Goal: Check status

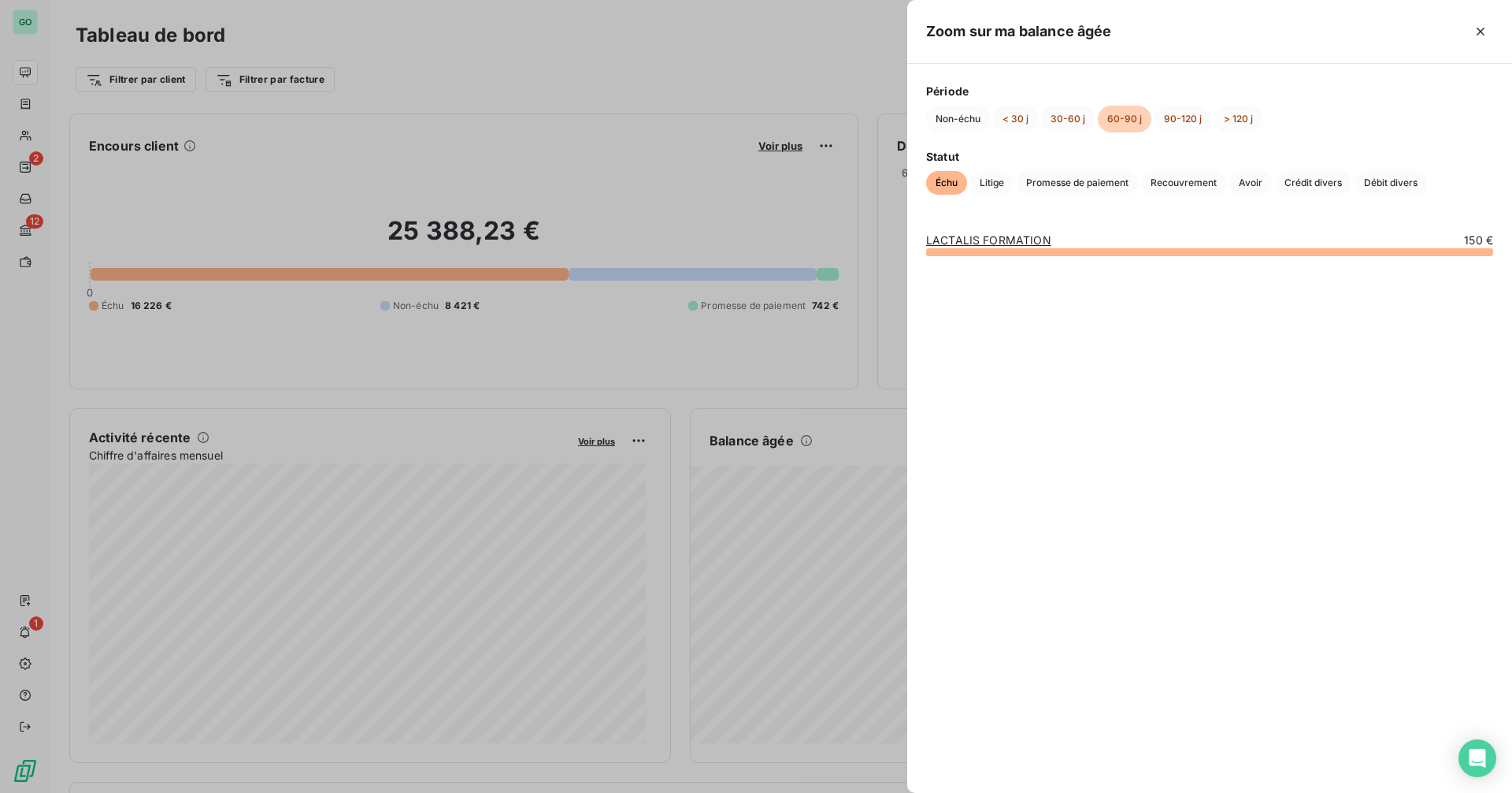
click at [997, 243] on link "LACTALIS FORMATION" at bounding box center [988, 240] width 126 height 13
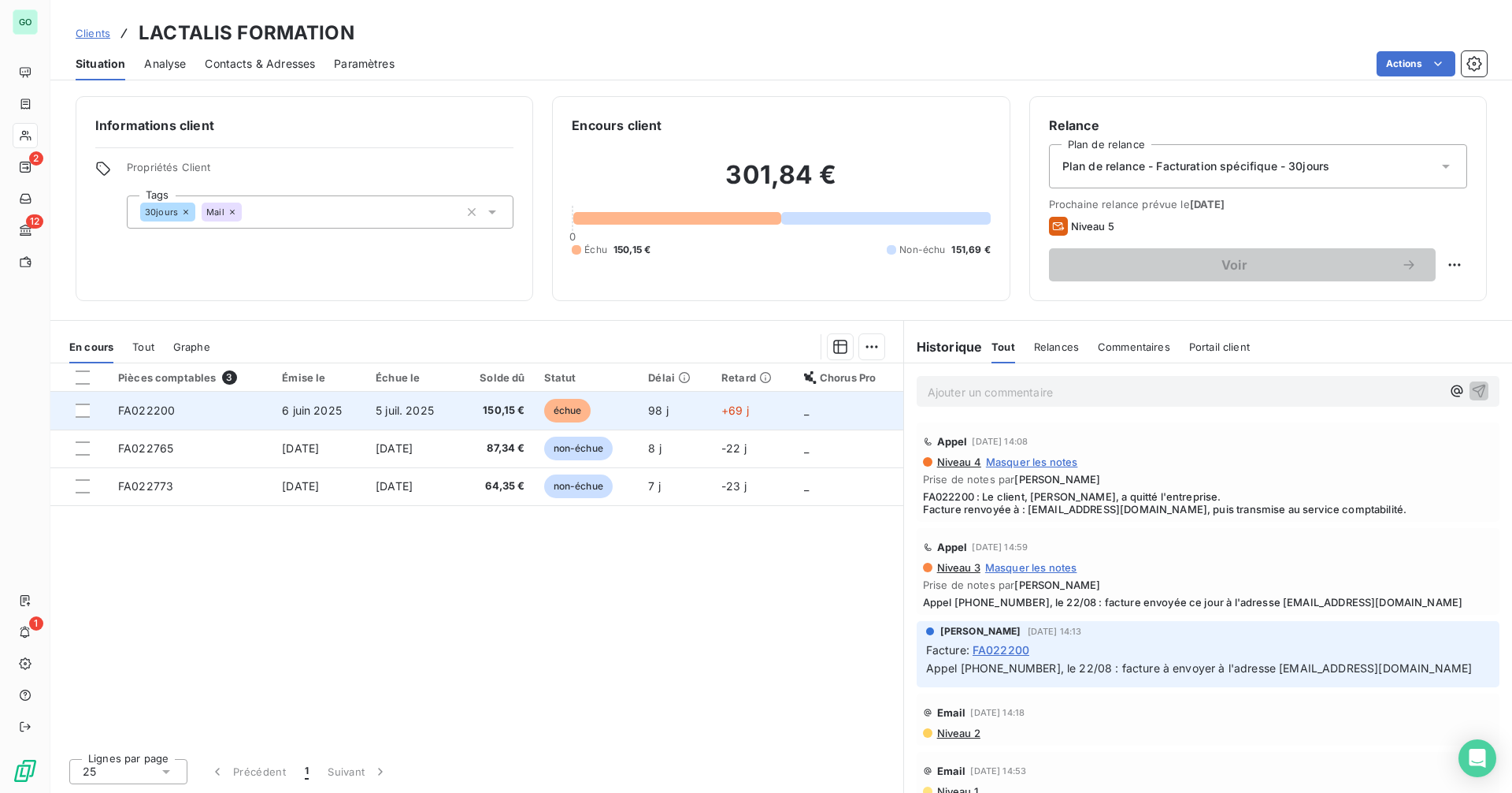
click at [363, 421] on td "6 juin 2025" at bounding box center [319, 411] width 93 height 37
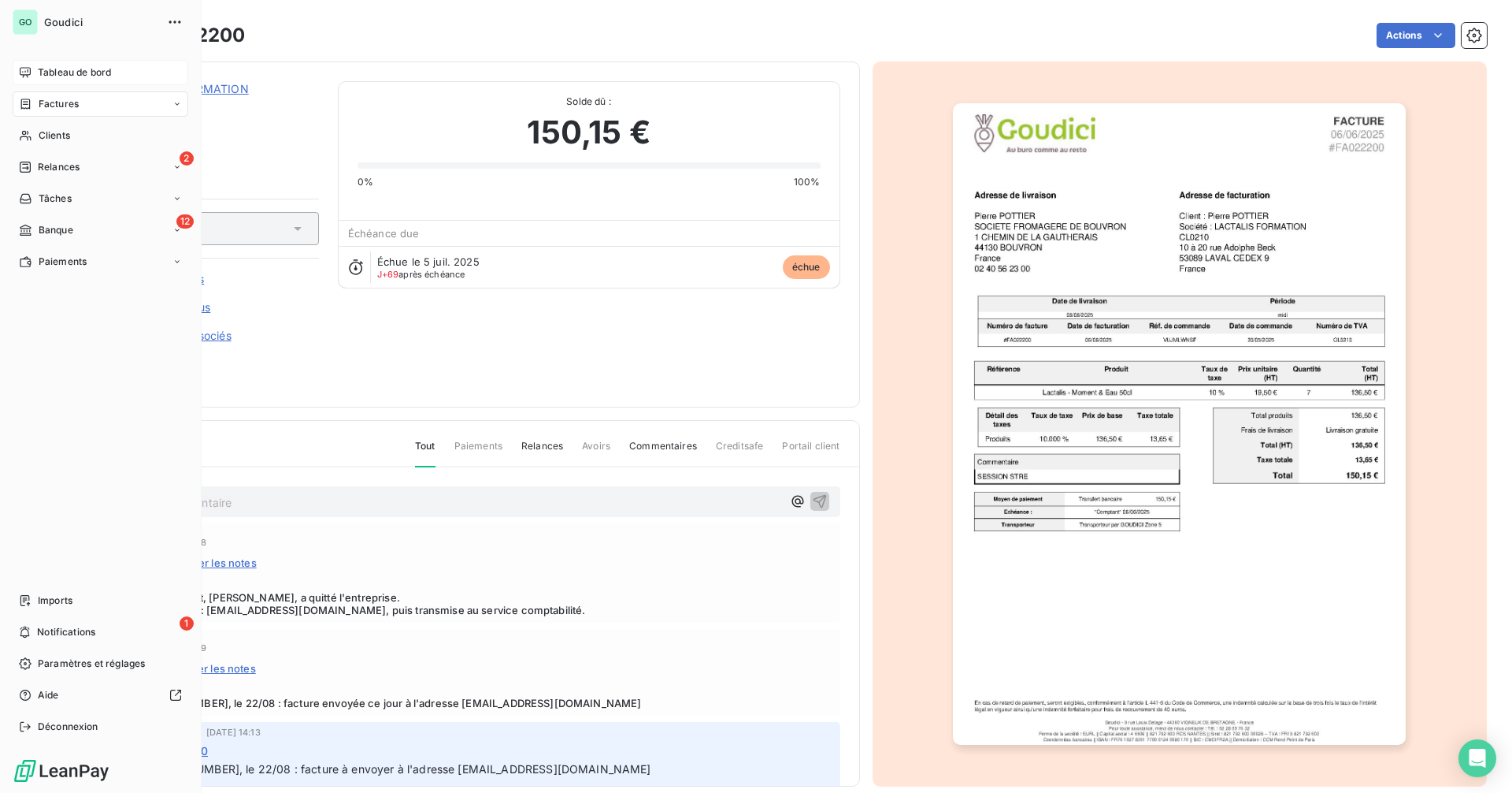
click at [51, 74] on span "Tableau de bord" at bounding box center [74, 72] width 73 height 14
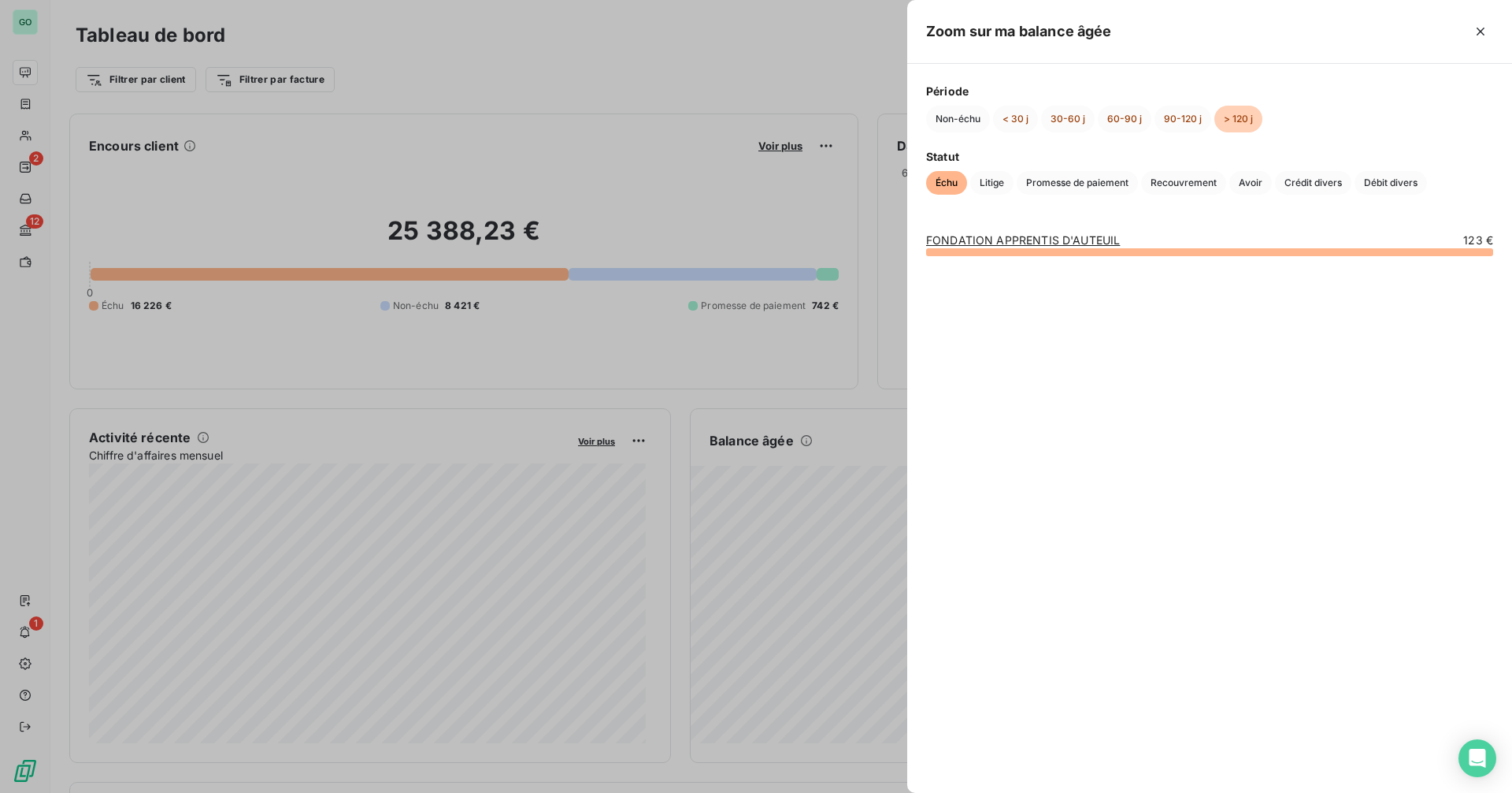
click at [1021, 241] on link "FONDATION APPRENTIS D'AUTEUIL" at bounding box center [1023, 240] width 194 height 13
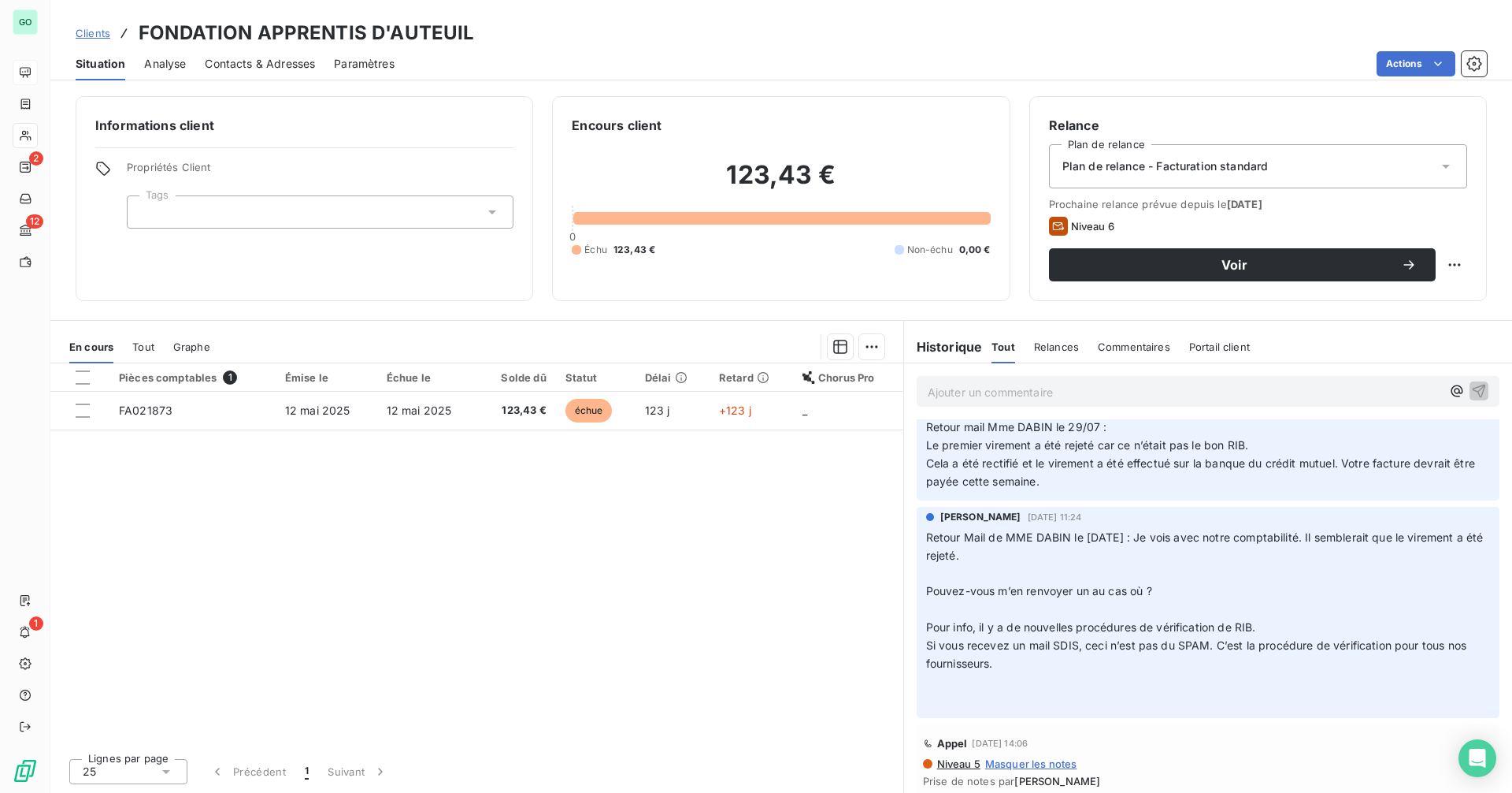
scroll to position [315, 0]
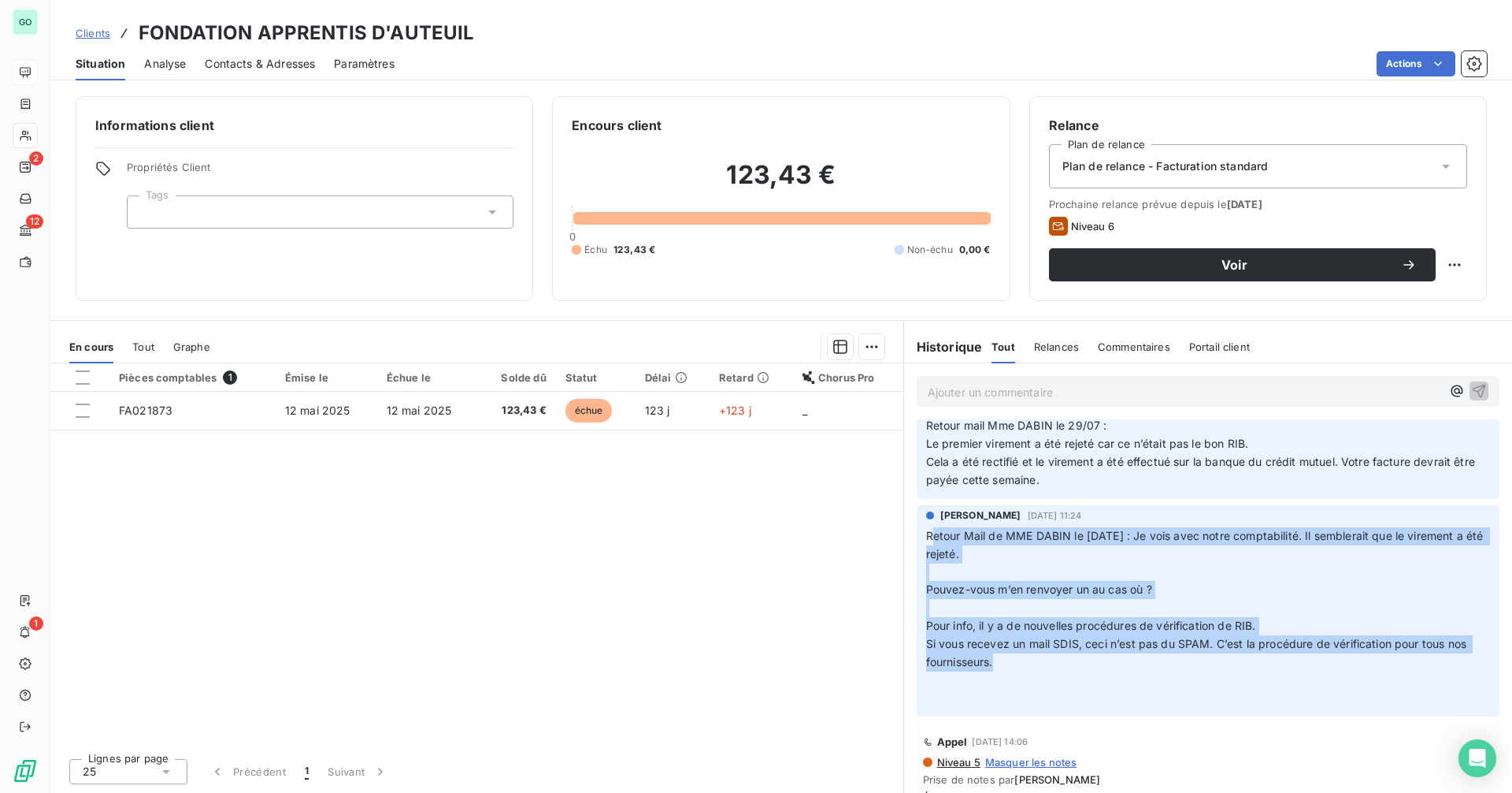
drag, startPoint x: 934, startPoint y: 538, endPoint x: 1240, endPoint y: 659, distance: 329.1
click at [1240, 659] on p "Retour Mail de MME DABIN le [DATE] : Je vois avec notre comptabilité. Il semble…" at bounding box center [1207, 617] width 564 height 181
click at [1101, 666] on p "Retour Mail de MME DABIN le [DATE] : Je vois avec notre comptabilité. Il semble…" at bounding box center [1207, 617] width 564 height 181
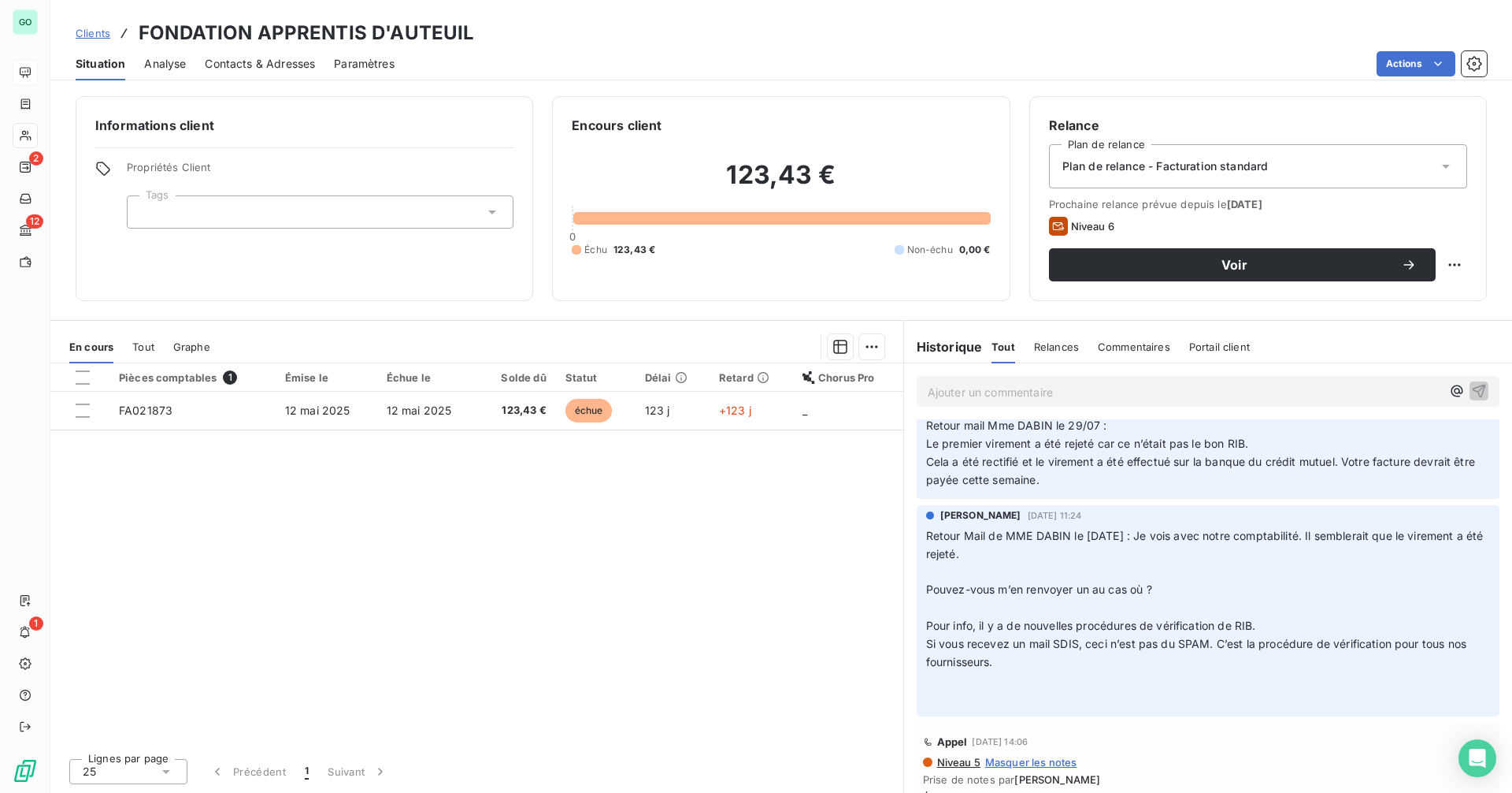
drag, startPoint x: 1271, startPoint y: 626, endPoint x: 916, endPoint y: 634, distance: 355.1
click at [917, 634] on div "[PERSON_NAME] [DATE] 11:24 Retour Mail de MME DABIN le [DATE] : Je vois avec no…" at bounding box center [1208, 611] width 583 height 212
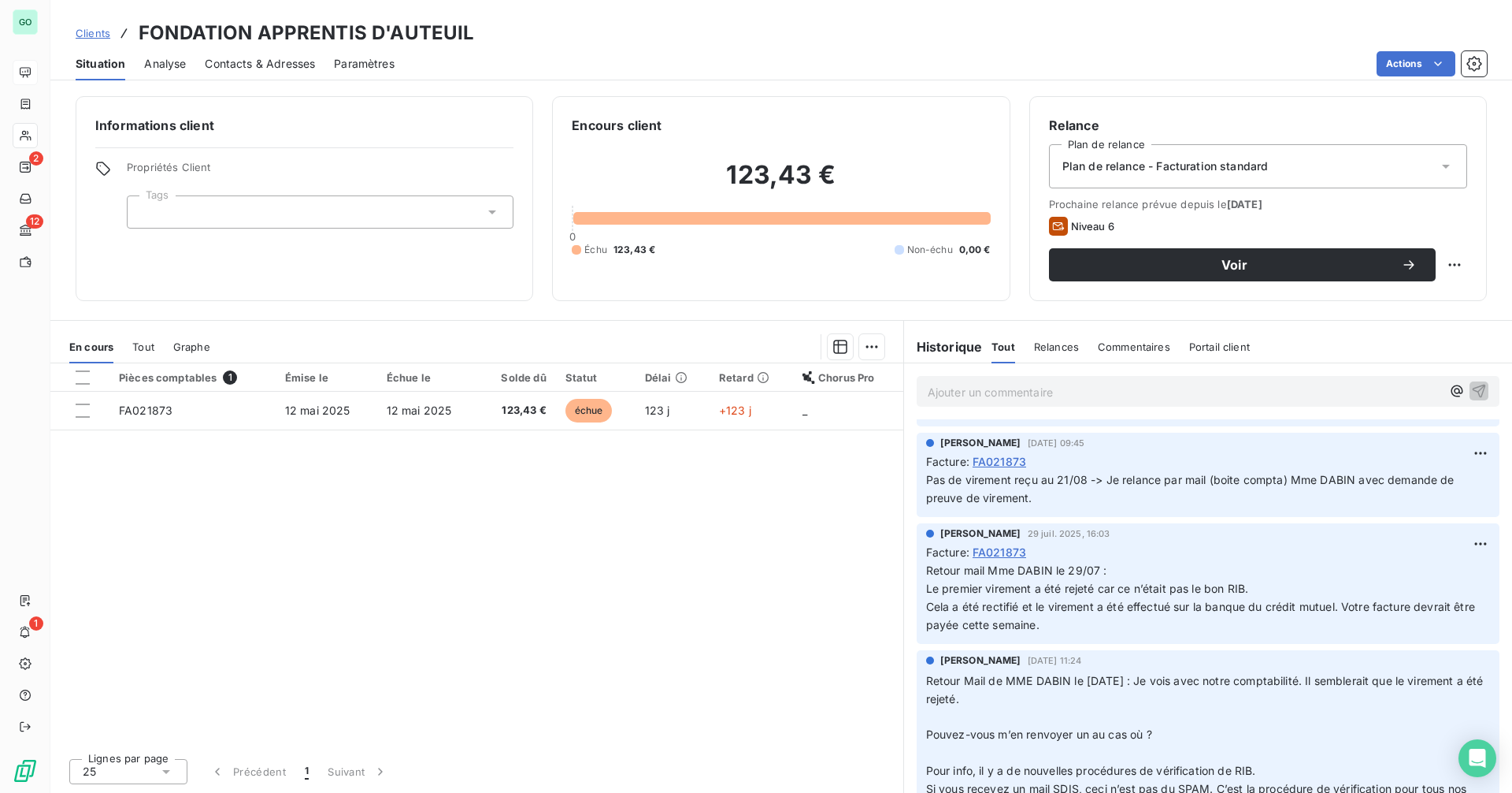
scroll to position [158, 0]
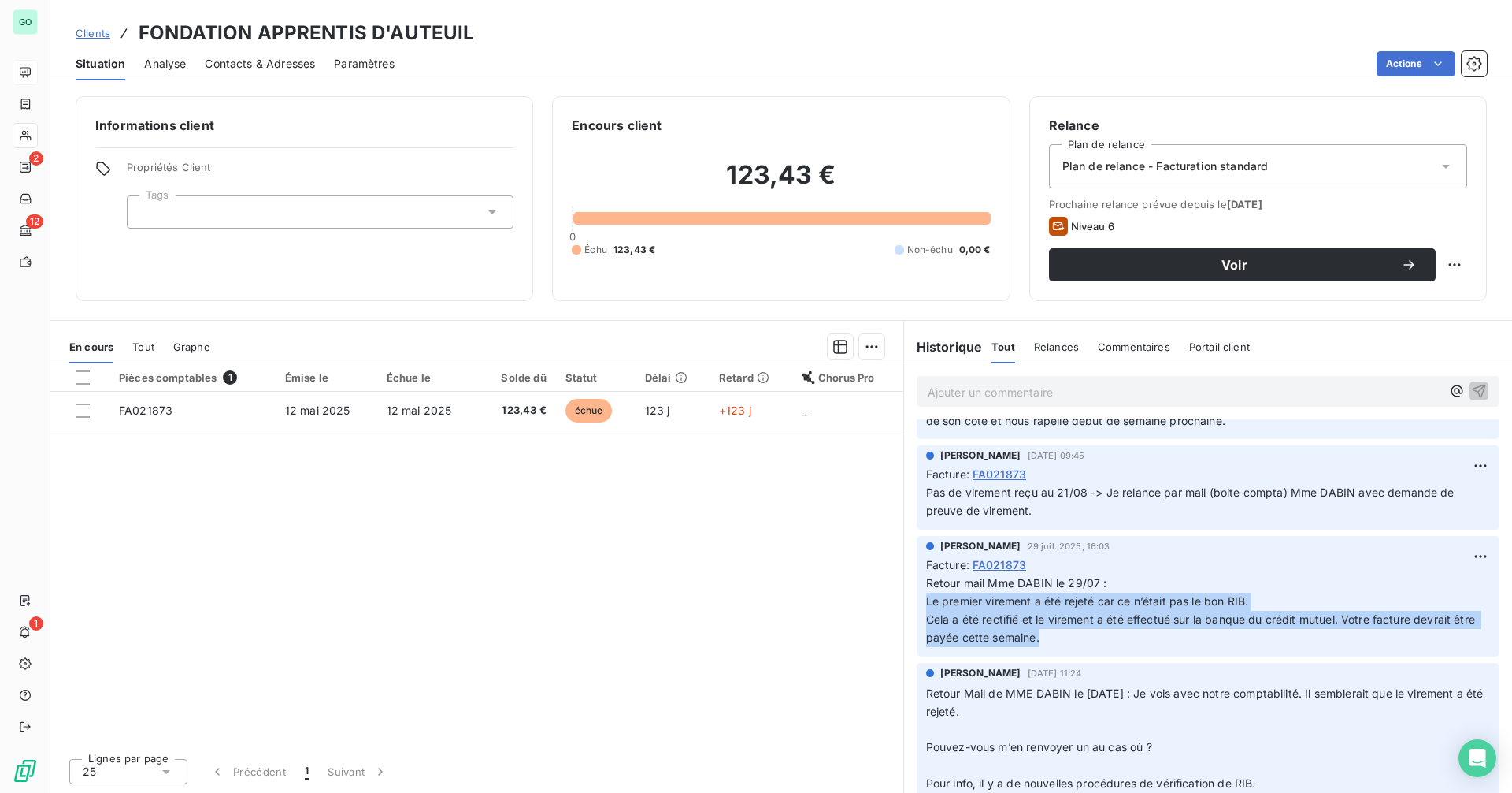
drag, startPoint x: 928, startPoint y: 604, endPoint x: 1266, endPoint y: 634, distance: 339.3
click at [1266, 634] on p "Retour mail Mme DABIN le 29/07 : Le premier virement a été rejeté car ce n’étai…" at bounding box center [1207, 610] width 564 height 72
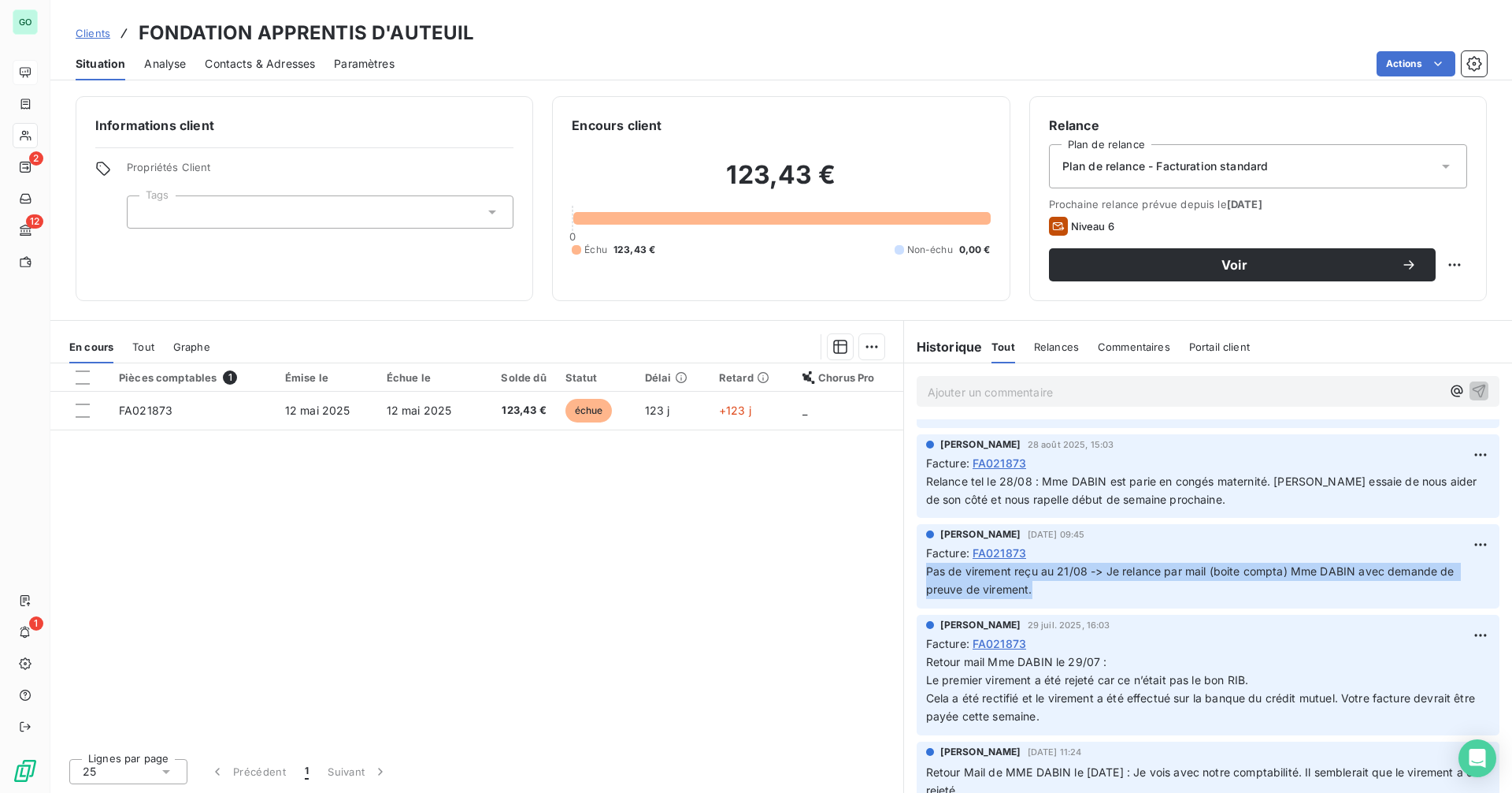
drag, startPoint x: 930, startPoint y: 573, endPoint x: 1163, endPoint y: 598, distance: 234.3
click at [1163, 598] on p "Pas de virement reçu au 21/08 -> Je relance par mail (boite compta) Mme DABIN a…" at bounding box center [1207, 581] width 564 height 37
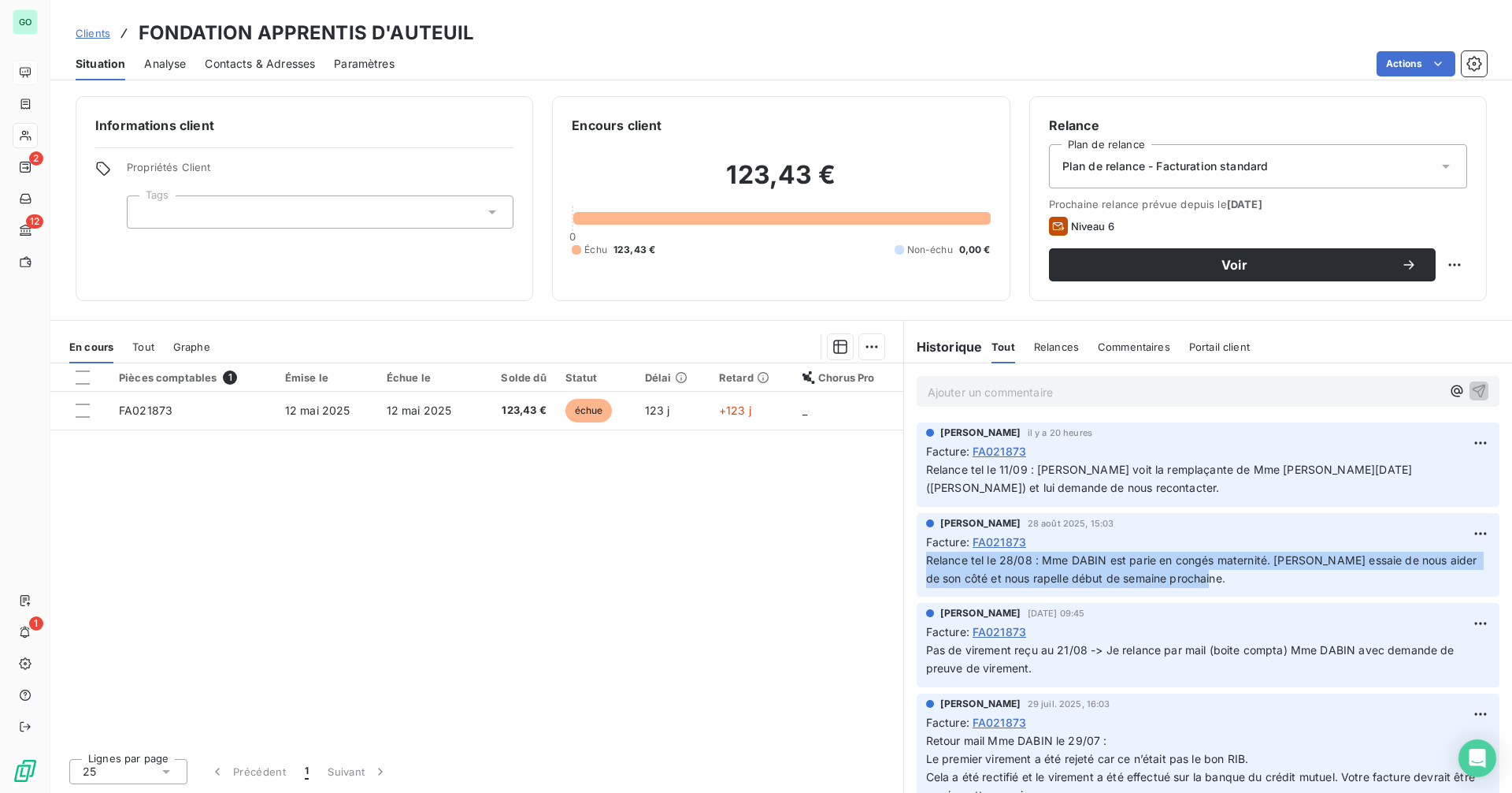
drag, startPoint x: 928, startPoint y: 567, endPoint x: 1247, endPoint y: 580, distance: 319.3
click at [1247, 580] on p "Relance tel le 28/08 : Mme DABIN est parie en congés maternité. [PERSON_NAME] e…" at bounding box center [1207, 569] width 564 height 37
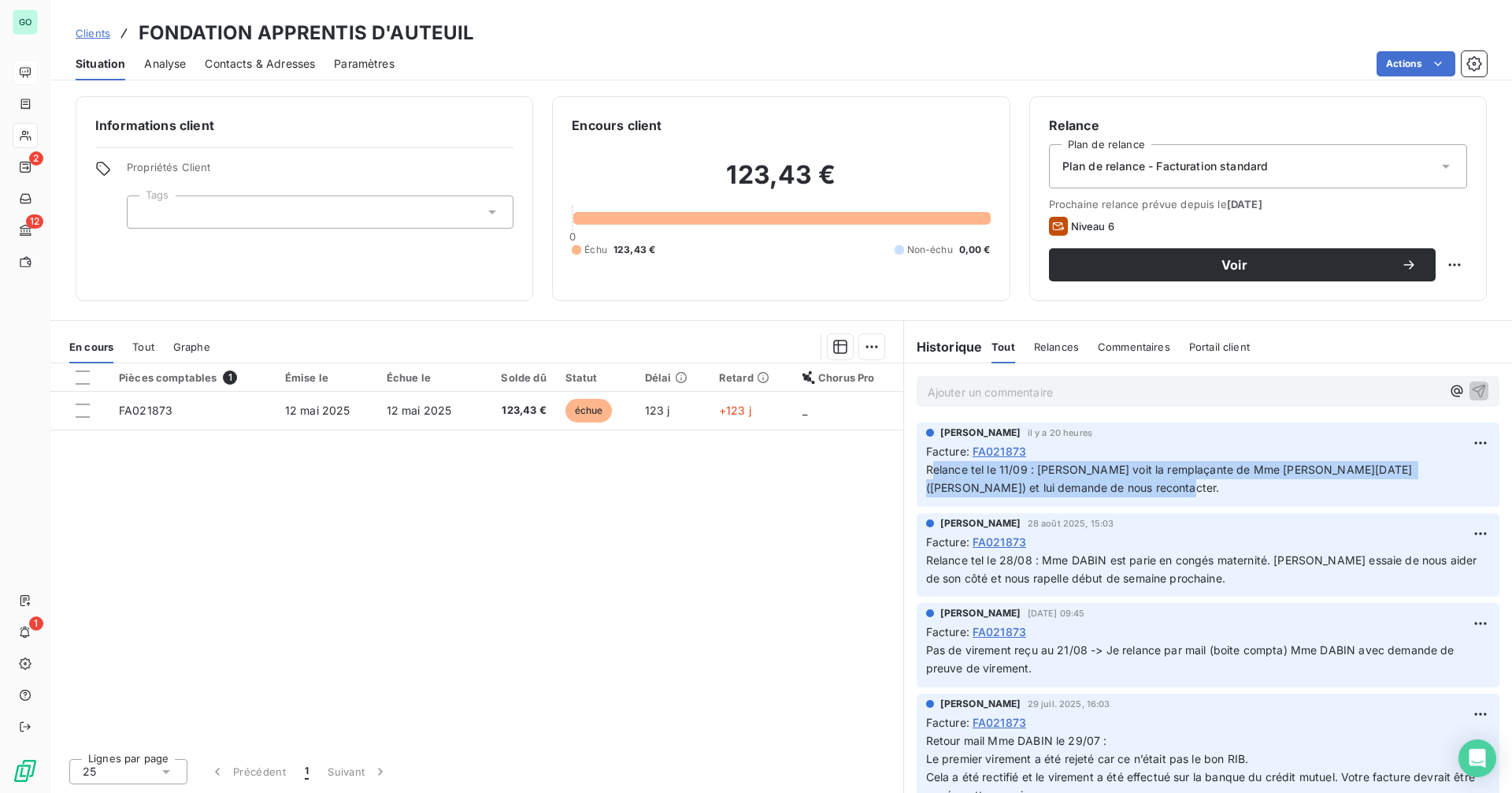
drag, startPoint x: 931, startPoint y: 470, endPoint x: 1118, endPoint y: 493, distance: 188.4
click at [1118, 493] on p "Relance tel le 11/09 : [PERSON_NAME] voit la remplaçante de Mme [PERSON_NAME][D…" at bounding box center [1207, 478] width 564 height 37
click at [1114, 491] on p "Relance tel le 11/09 : [PERSON_NAME] voit la remplaçante de Mme [PERSON_NAME][D…" at bounding box center [1207, 478] width 564 height 37
drag, startPoint x: 1108, startPoint y: 486, endPoint x: 921, endPoint y: 471, distance: 187.6
click at [921, 471] on div "[PERSON_NAME] il y a 20 heures Facture : FA021873 Relance tel le 11/09 : [PERSO…" at bounding box center [1208, 464] width 583 height 85
